Goal: Check status: Check status

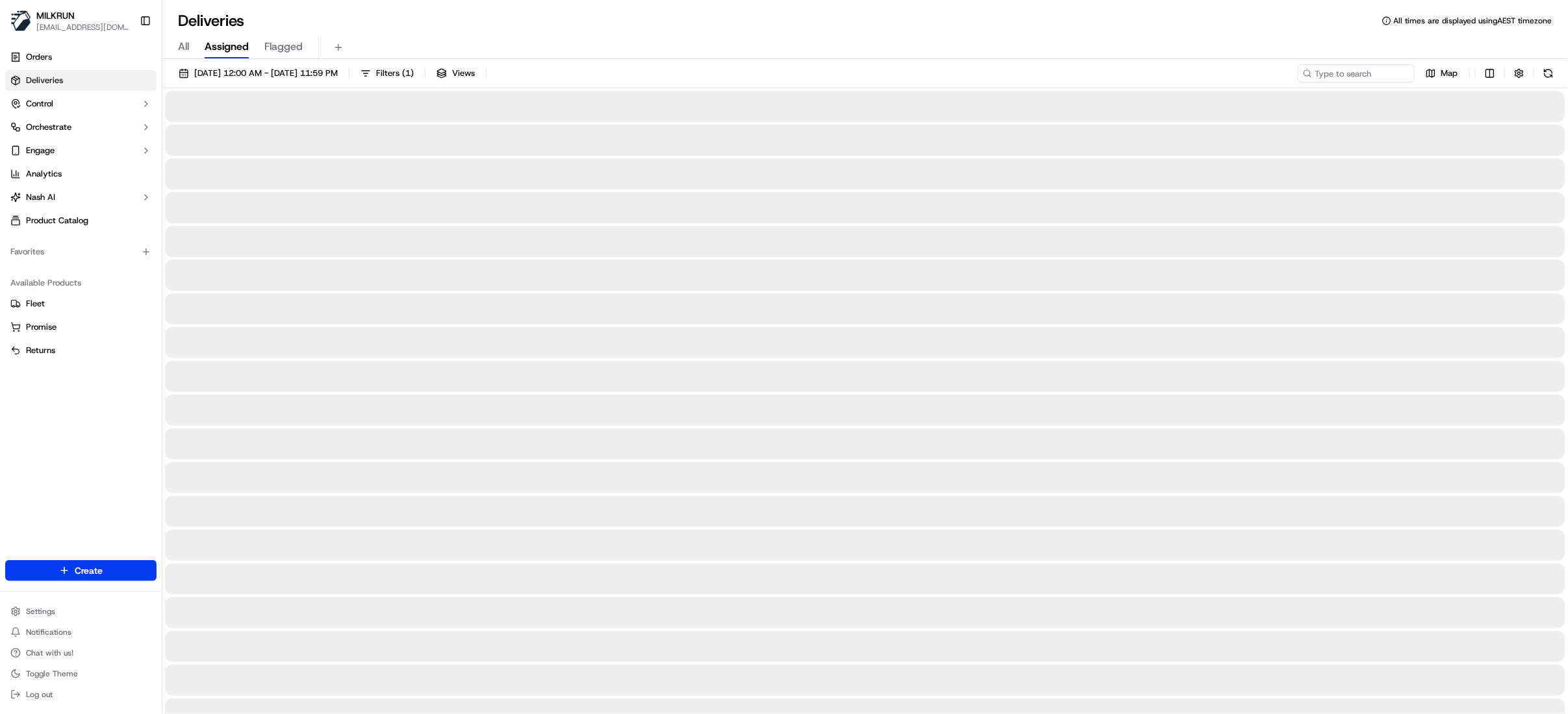
click at [50, 80] on span "Deliveries" at bounding box center [45, 80] width 37 height 12
click at [181, 46] on span "All" at bounding box center [183, 46] width 11 height 16
click at [1329, 74] on input at bounding box center [1336, 73] width 156 height 18
paste input "3247fede-74d6-4c29-aa43-472dd14a0ab2"
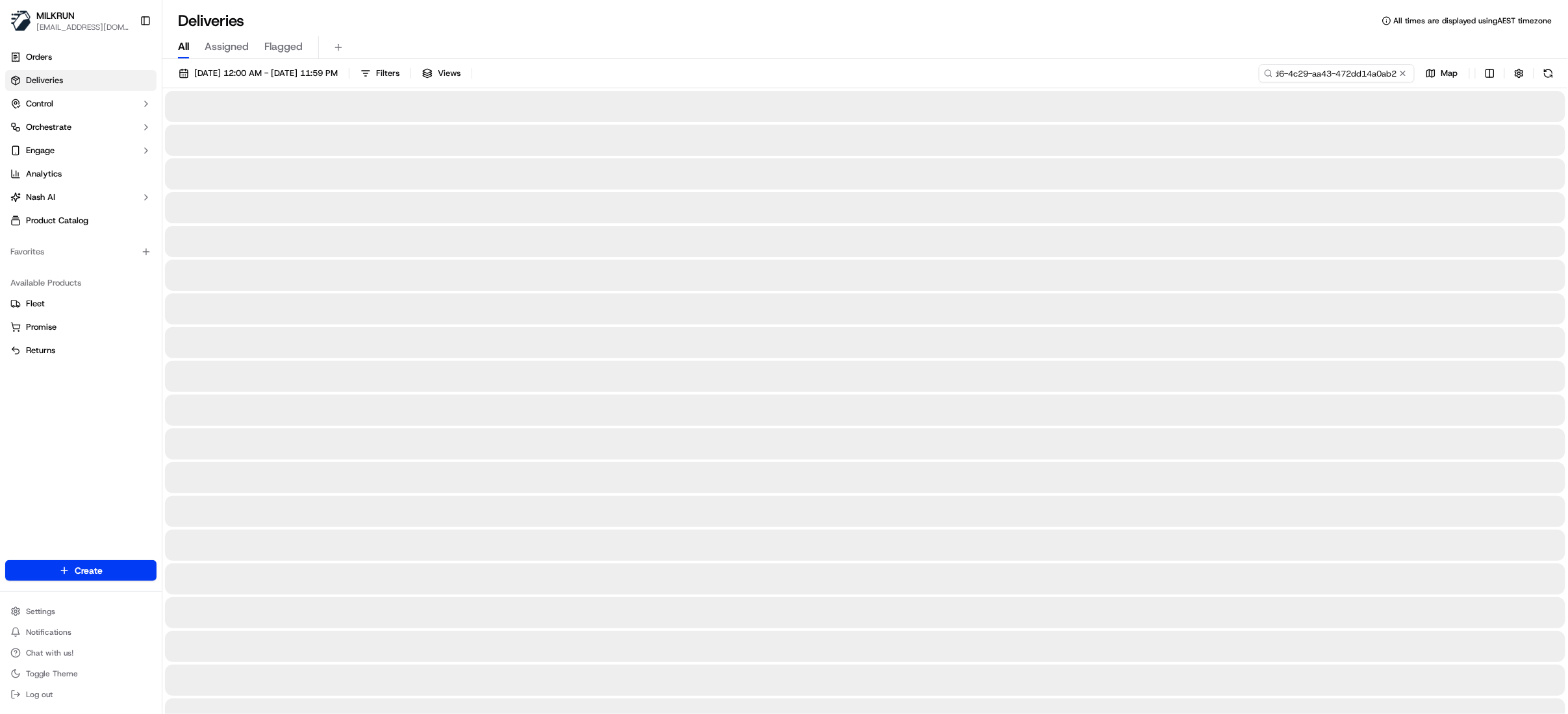
type input "3247fede-74d6-4c29-aa43-472dd14a0ab2"
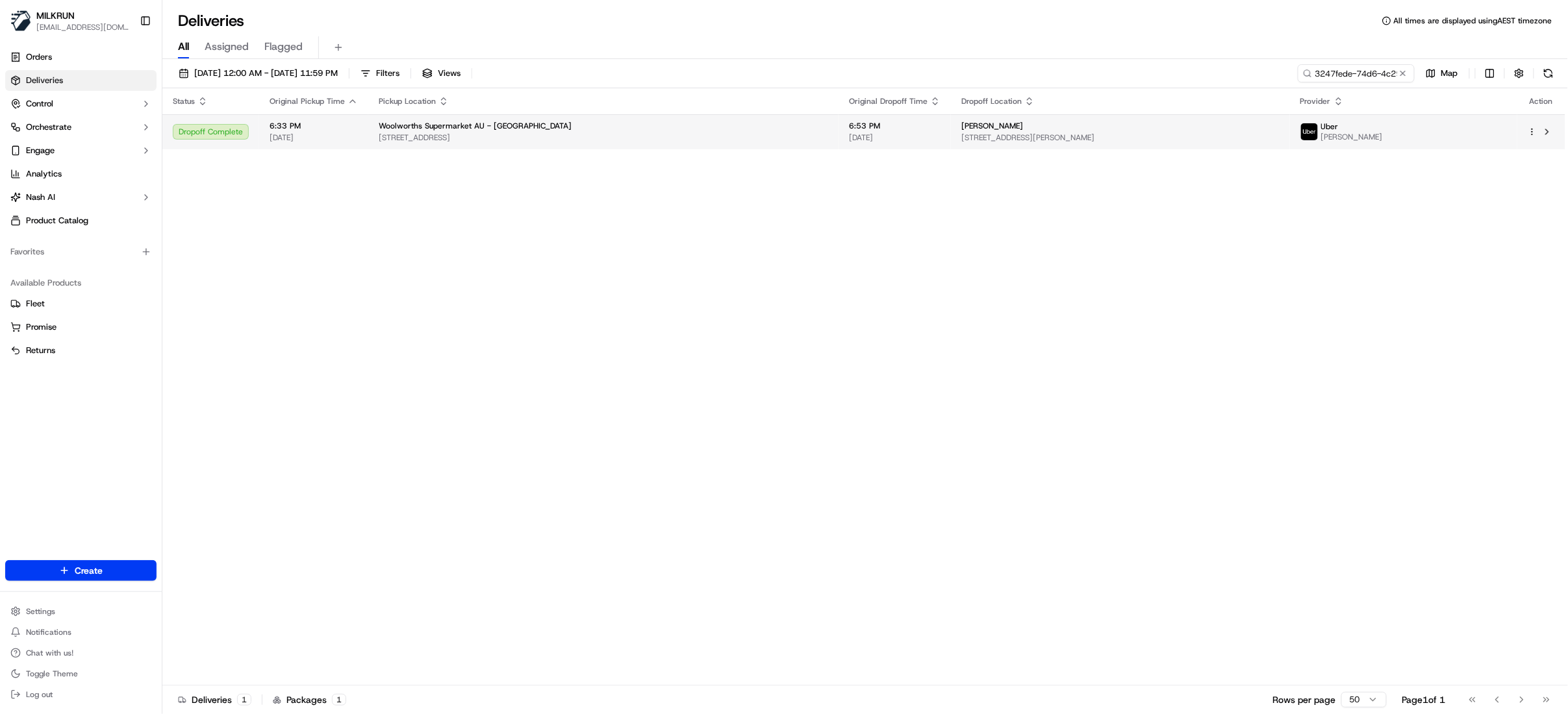
click at [998, 130] on span "[PERSON_NAME]" at bounding box center [992, 126] width 62 height 10
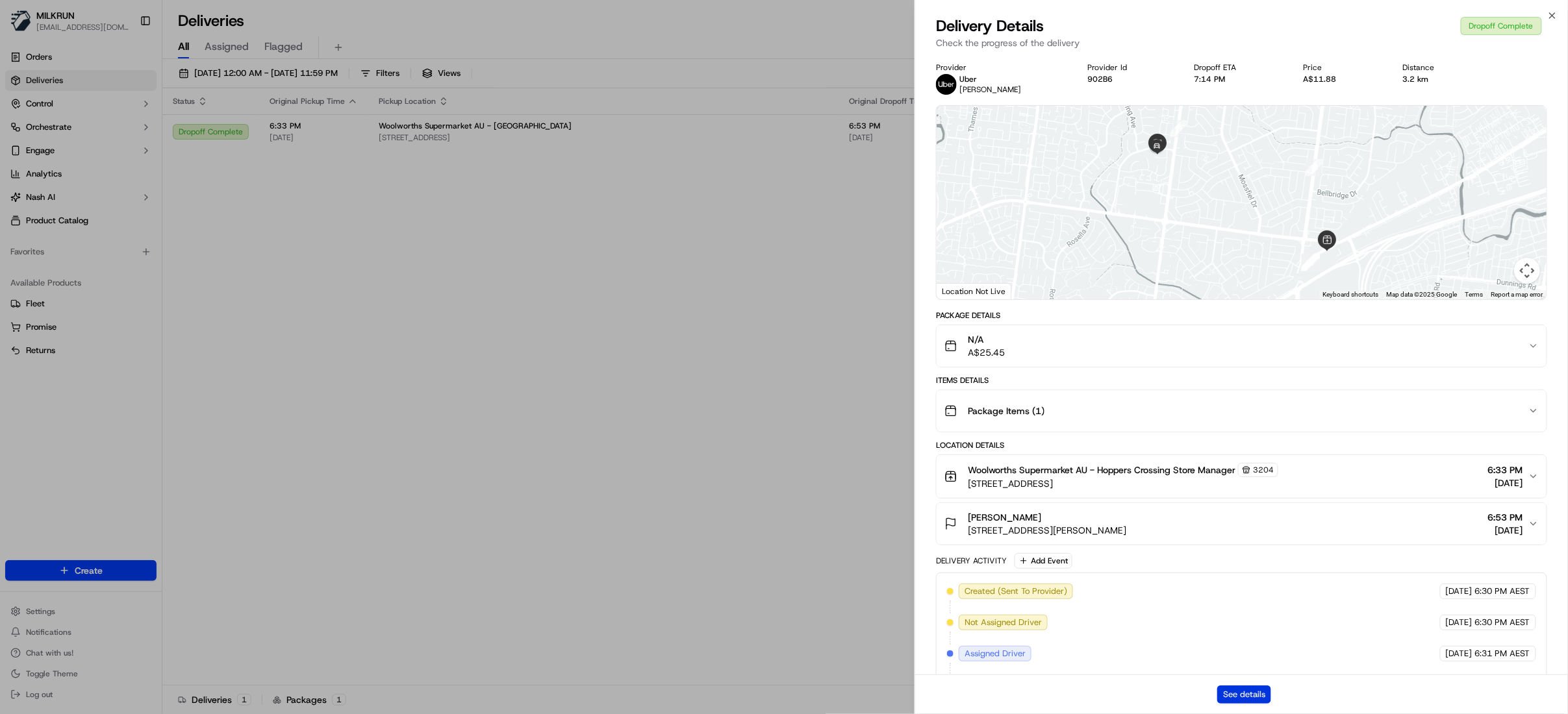
click at [1230, 689] on button "See details" at bounding box center [1244, 695] width 54 height 18
click at [1549, 12] on icon "button" at bounding box center [1552, 15] width 10 height 10
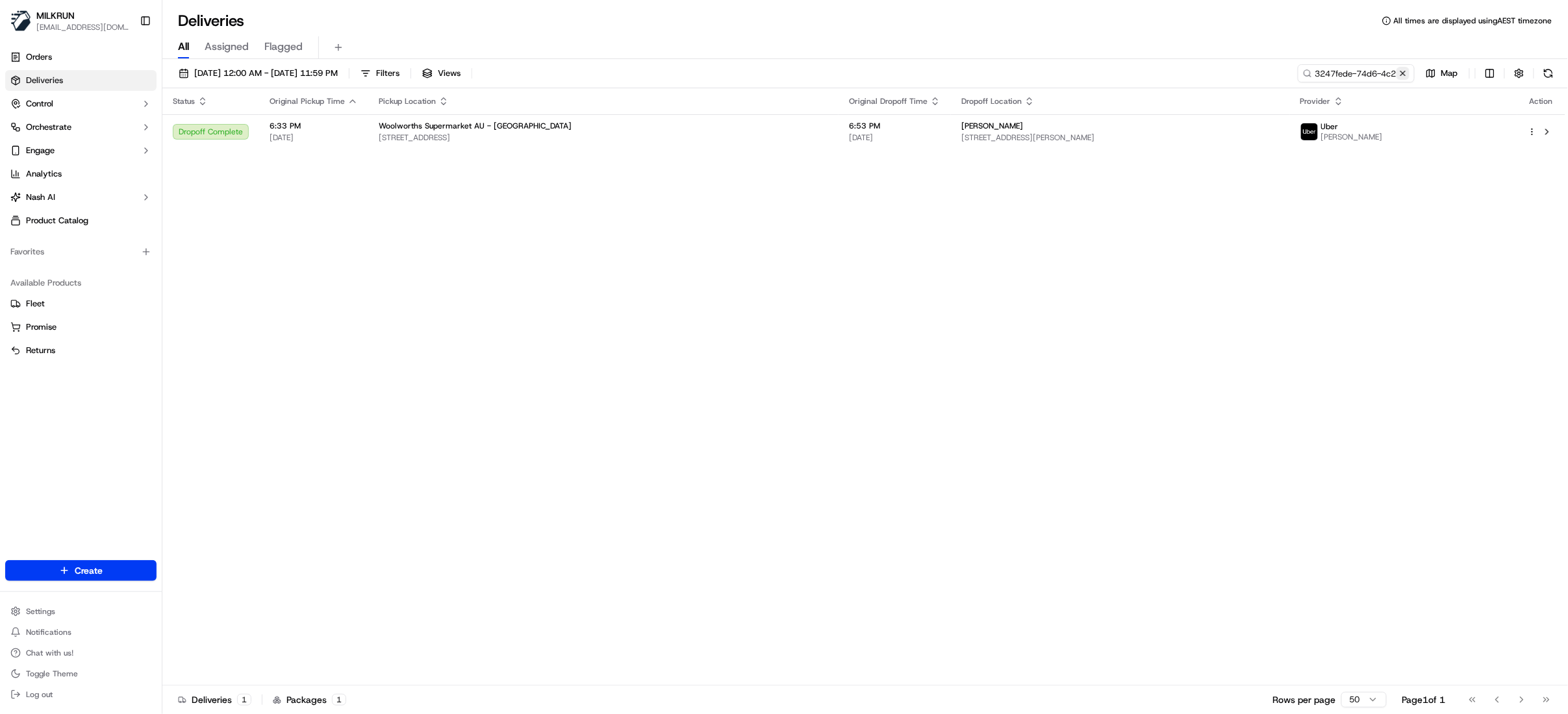
click at [1399, 75] on button at bounding box center [1403, 73] width 13 height 13
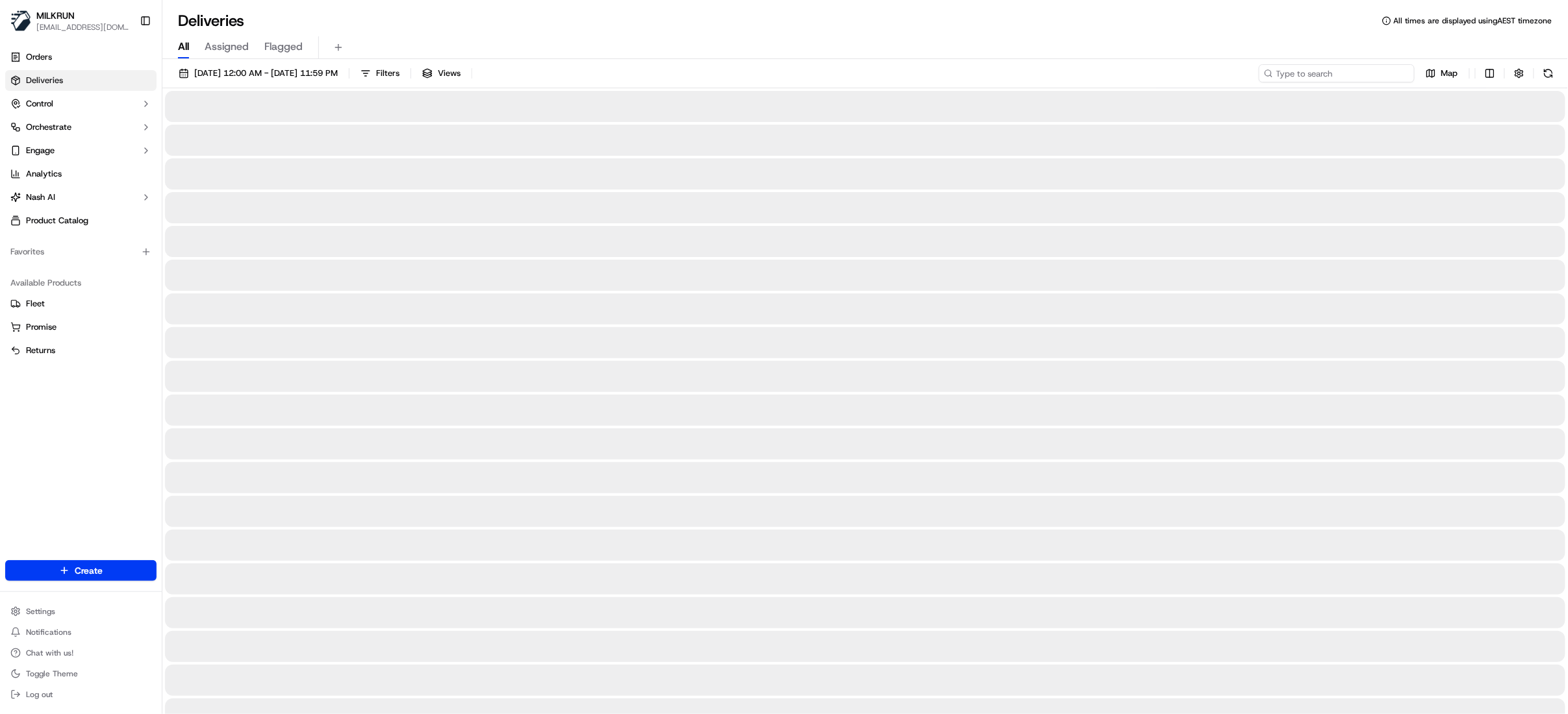
click at [1367, 75] on input at bounding box center [1336, 73] width 156 height 18
paste input "8c810777-5311-4750-b919-4400061a6489"
type input "8c810777-5311-4750-b919-4400061a6489"
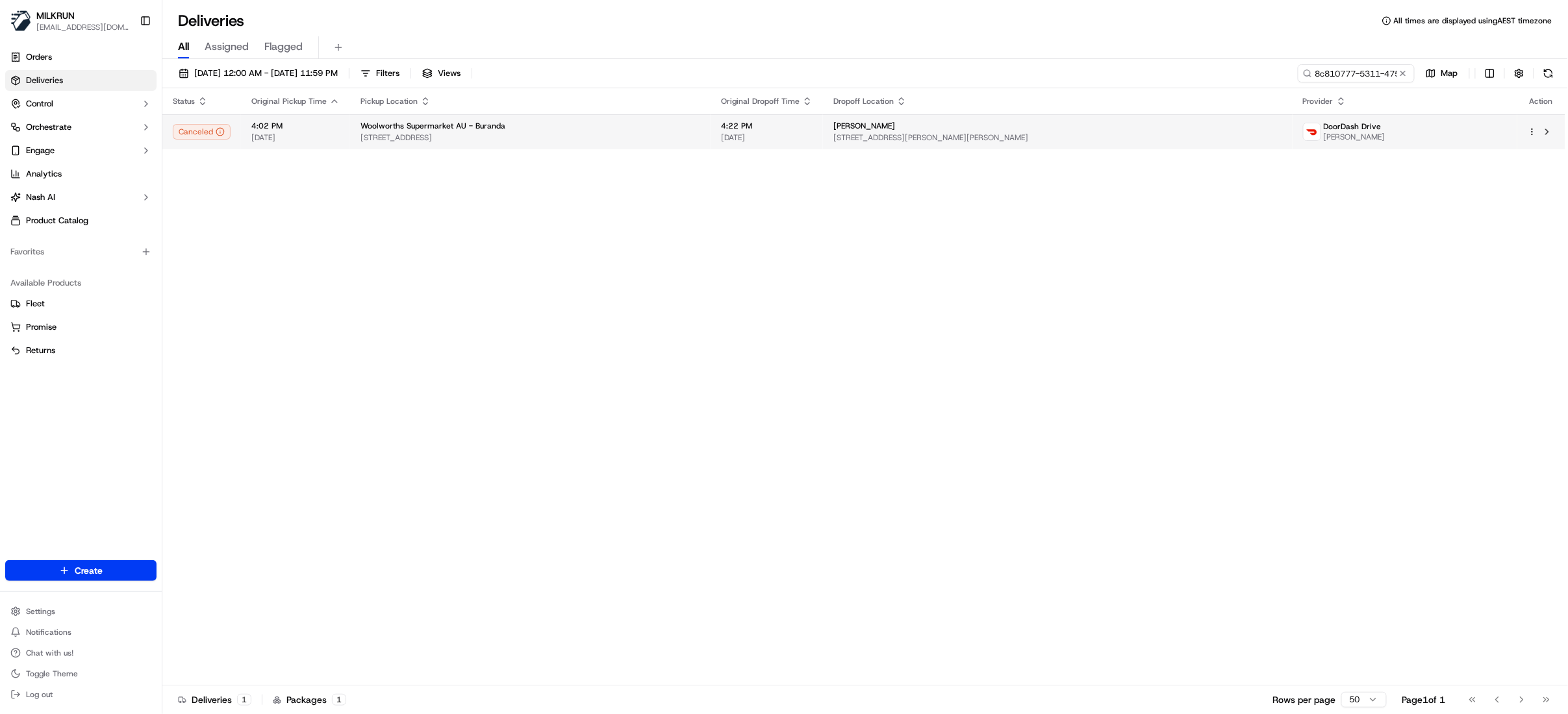
click at [710, 127] on td "Woolworths Supermarket AU - Buranda [STREET_ADDRESS]" at bounding box center [530, 131] width 360 height 35
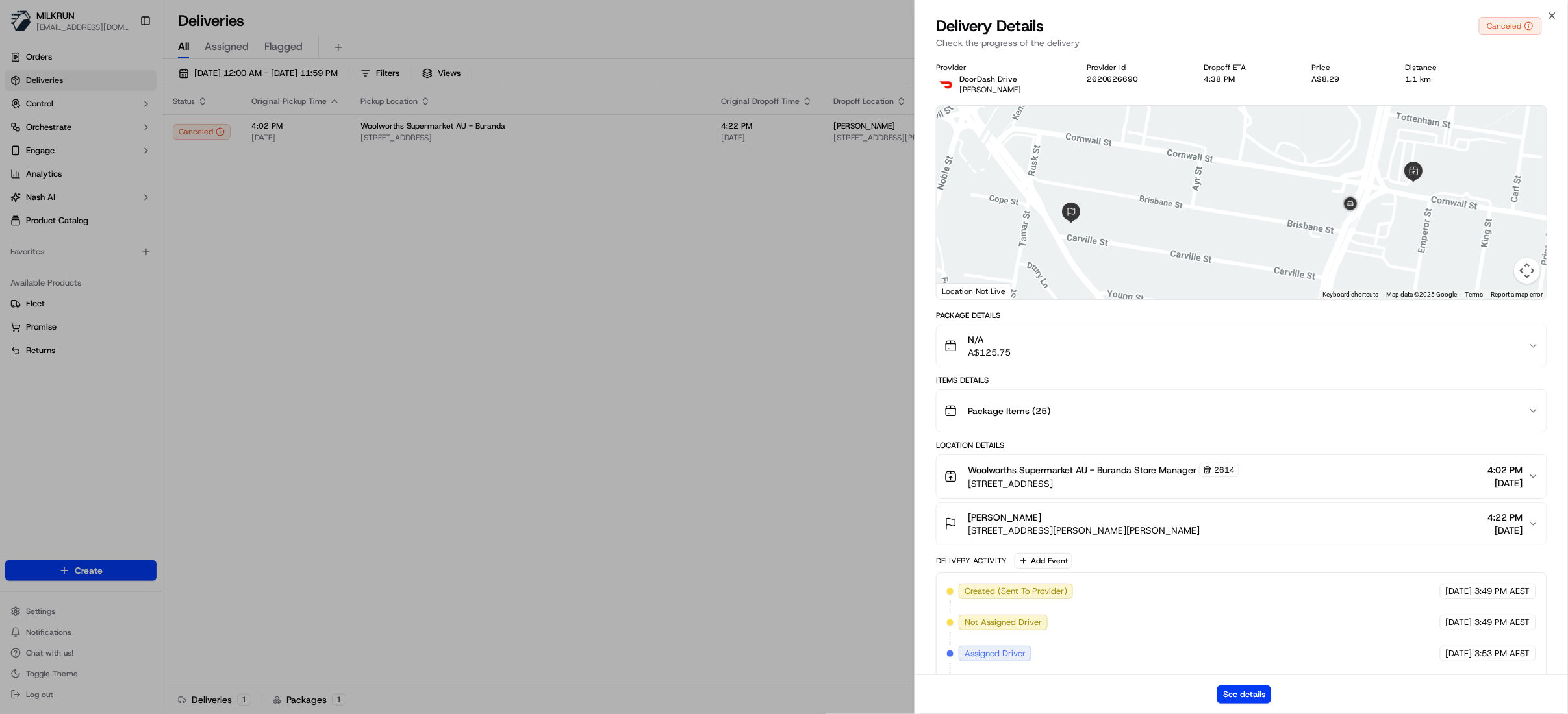
click at [1219, 703] on button "See details" at bounding box center [1244, 695] width 54 height 18
click at [1550, 16] on icon "button" at bounding box center [1552, 15] width 10 height 10
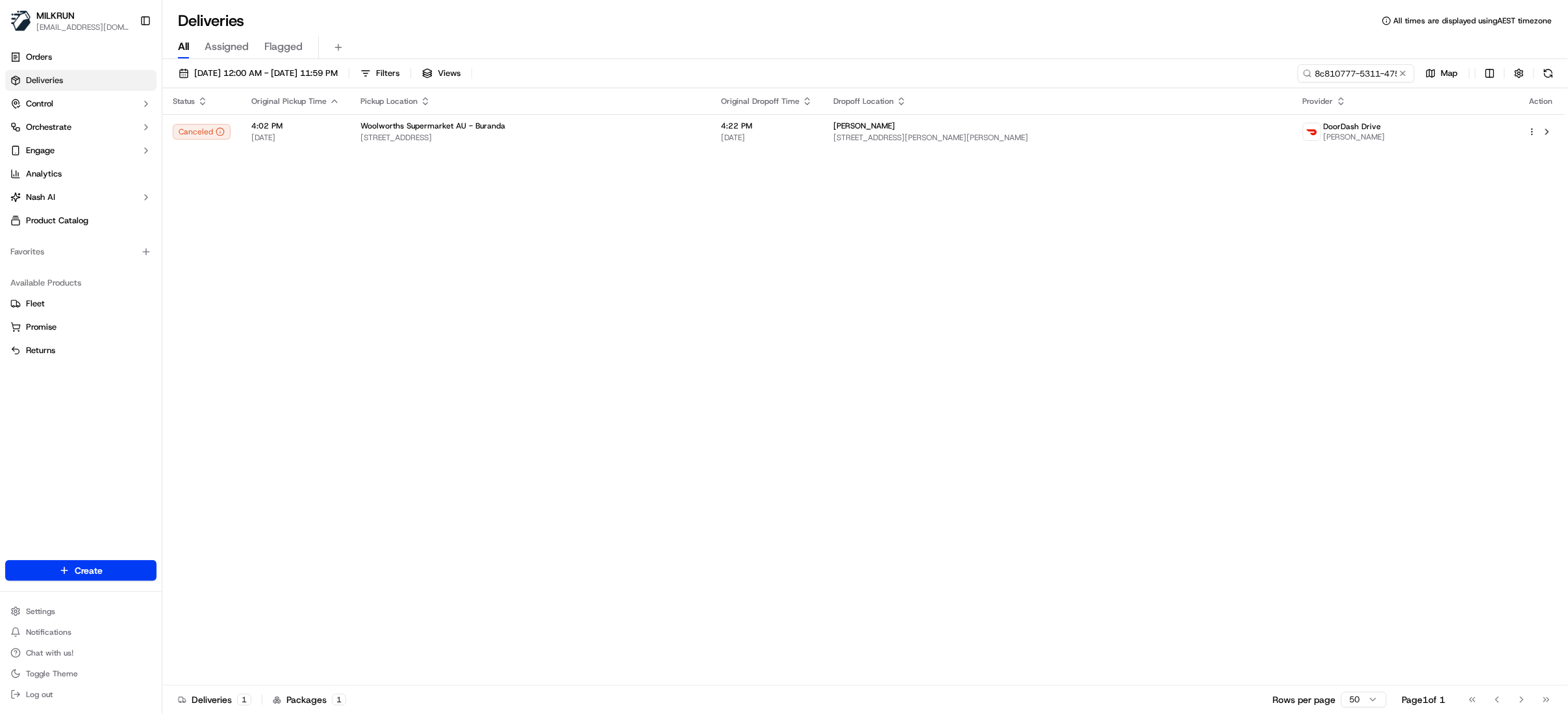
click at [60, 80] on span "Deliveries" at bounding box center [45, 80] width 37 height 12
click at [1402, 70] on button at bounding box center [1403, 73] width 13 height 13
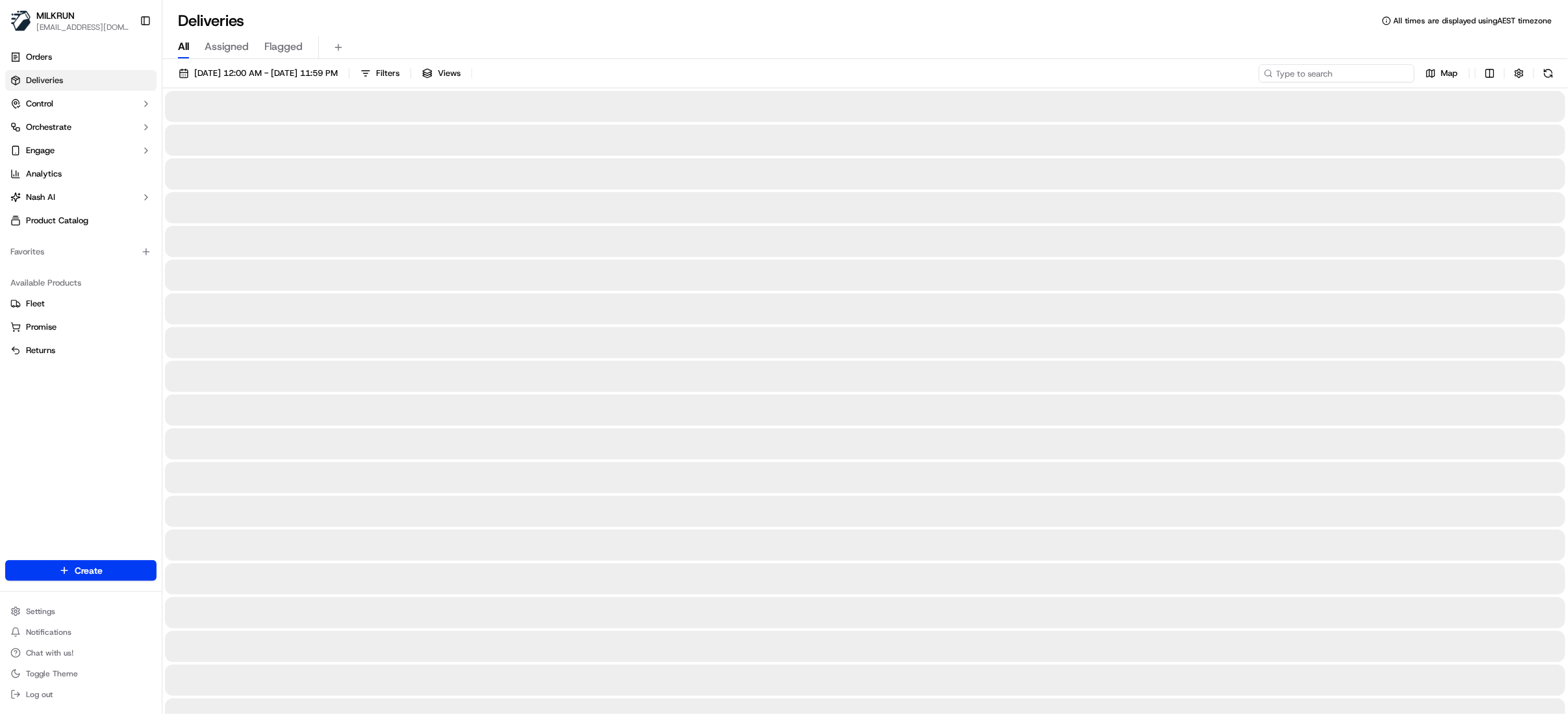
click at [1375, 70] on input at bounding box center [1336, 73] width 156 height 18
paste input "73bcae56-ff08-41c4-8307-52dd6b88a7ce"
type input "73bcae56-ff08-41c4-8307-52dd6b88a7ce"
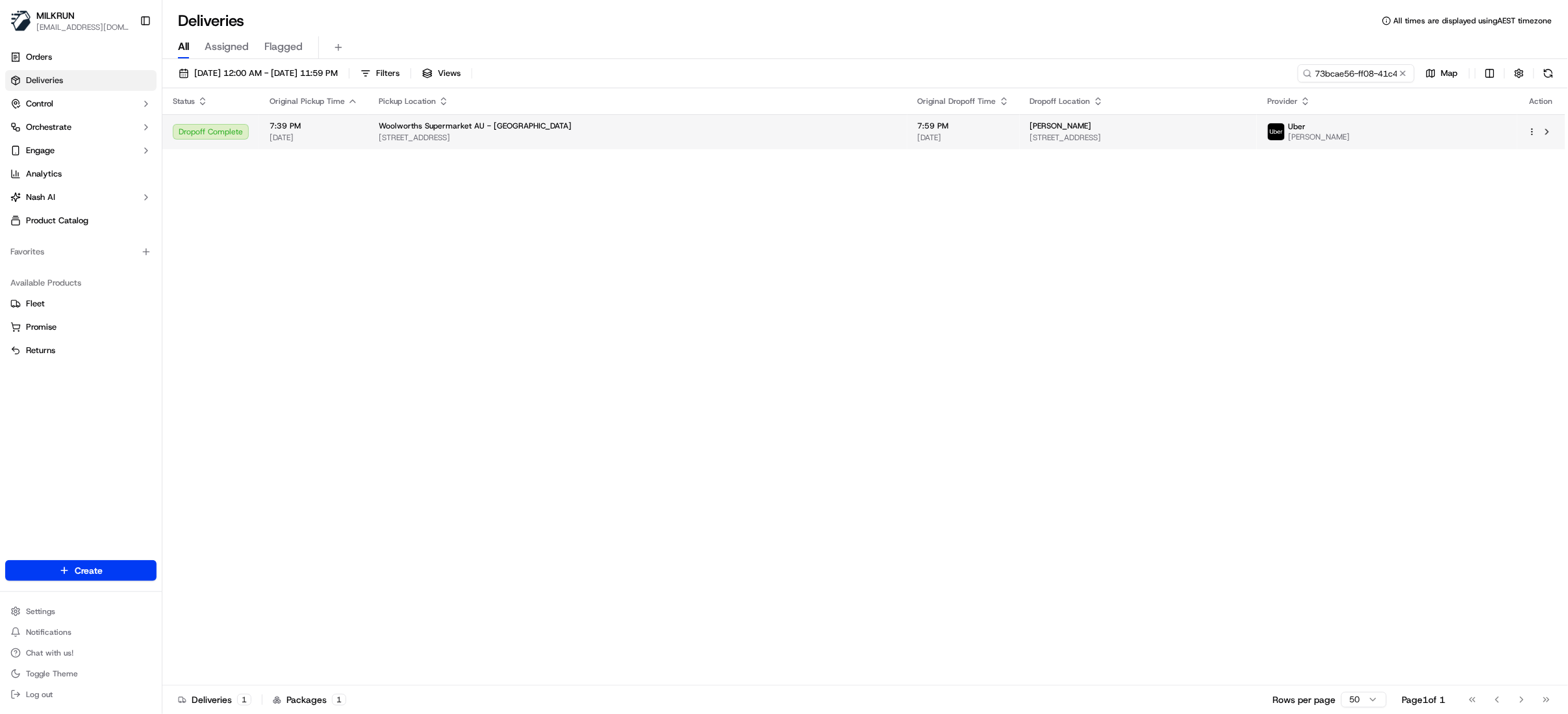
click at [1202, 122] on div "[PERSON_NAME]" at bounding box center [1139, 126] width 217 height 10
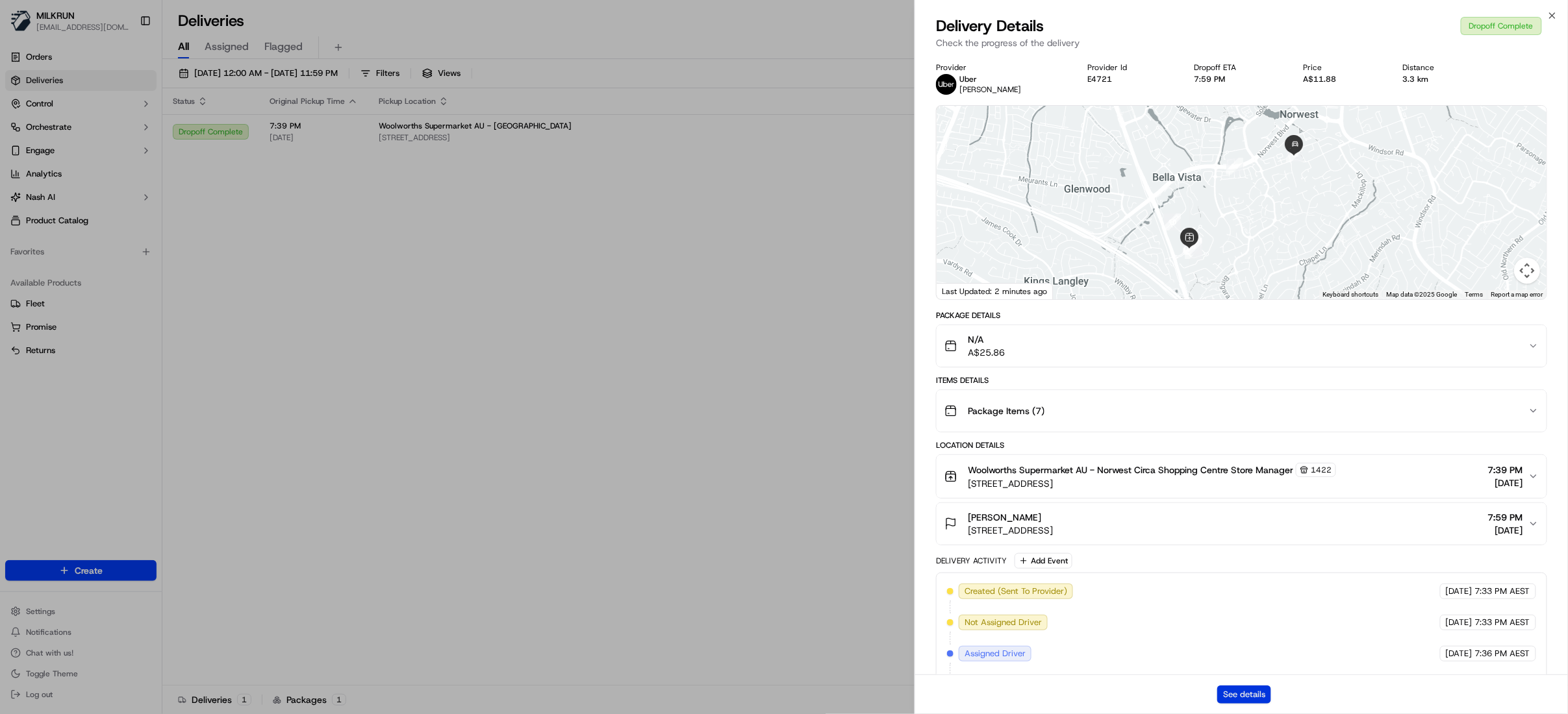
click at [1243, 693] on button "See details" at bounding box center [1244, 695] width 54 height 18
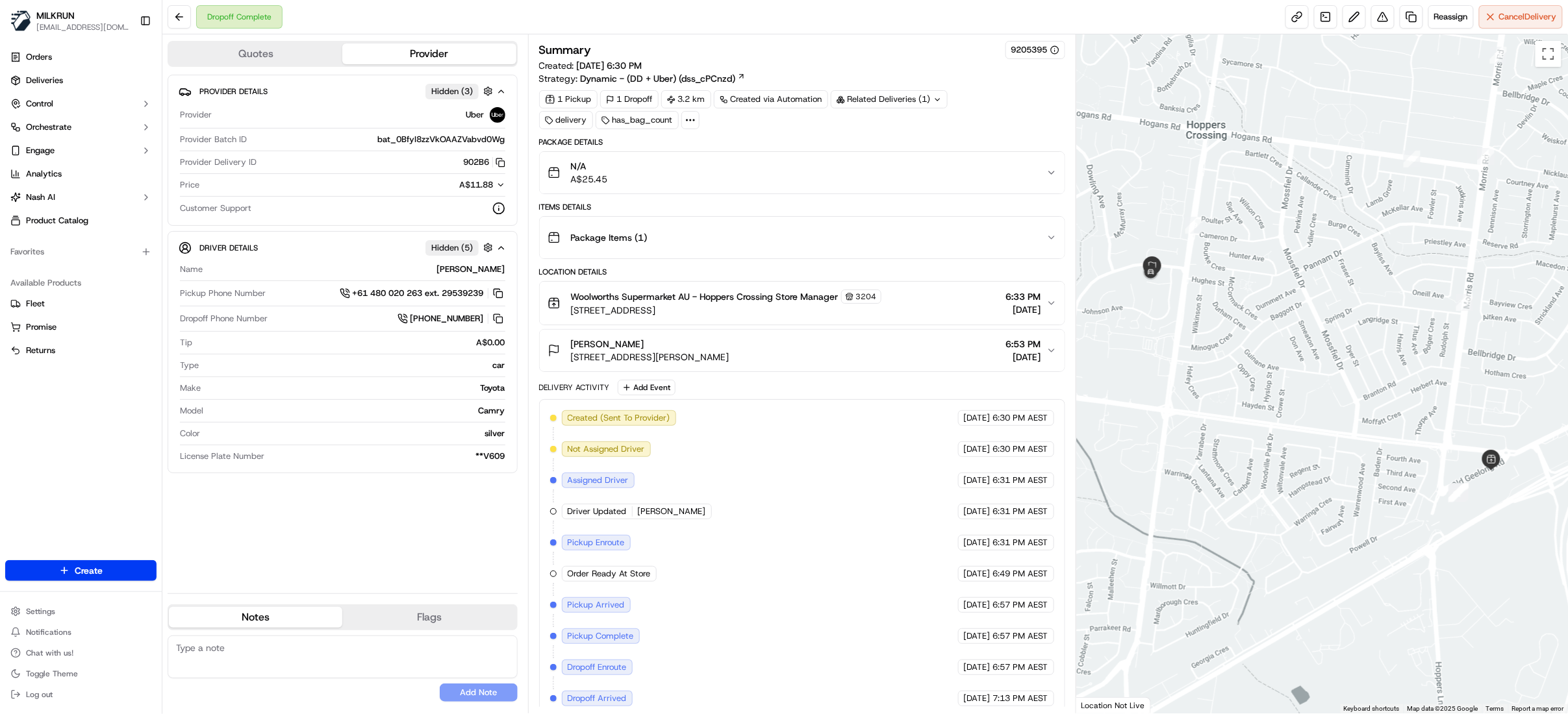
scroll to position [50, 0]
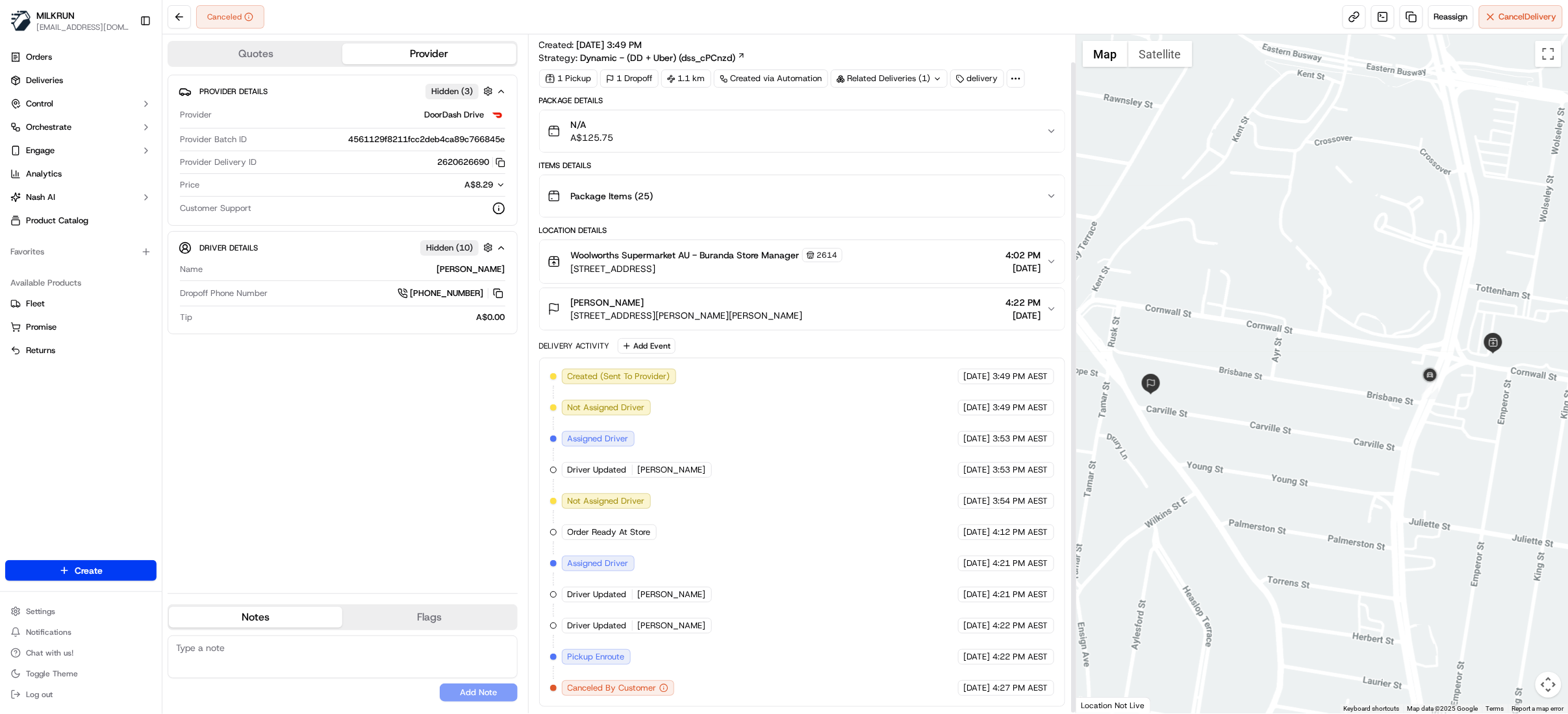
scroll to position [28, 0]
